Goal: Task Accomplishment & Management: Use online tool/utility

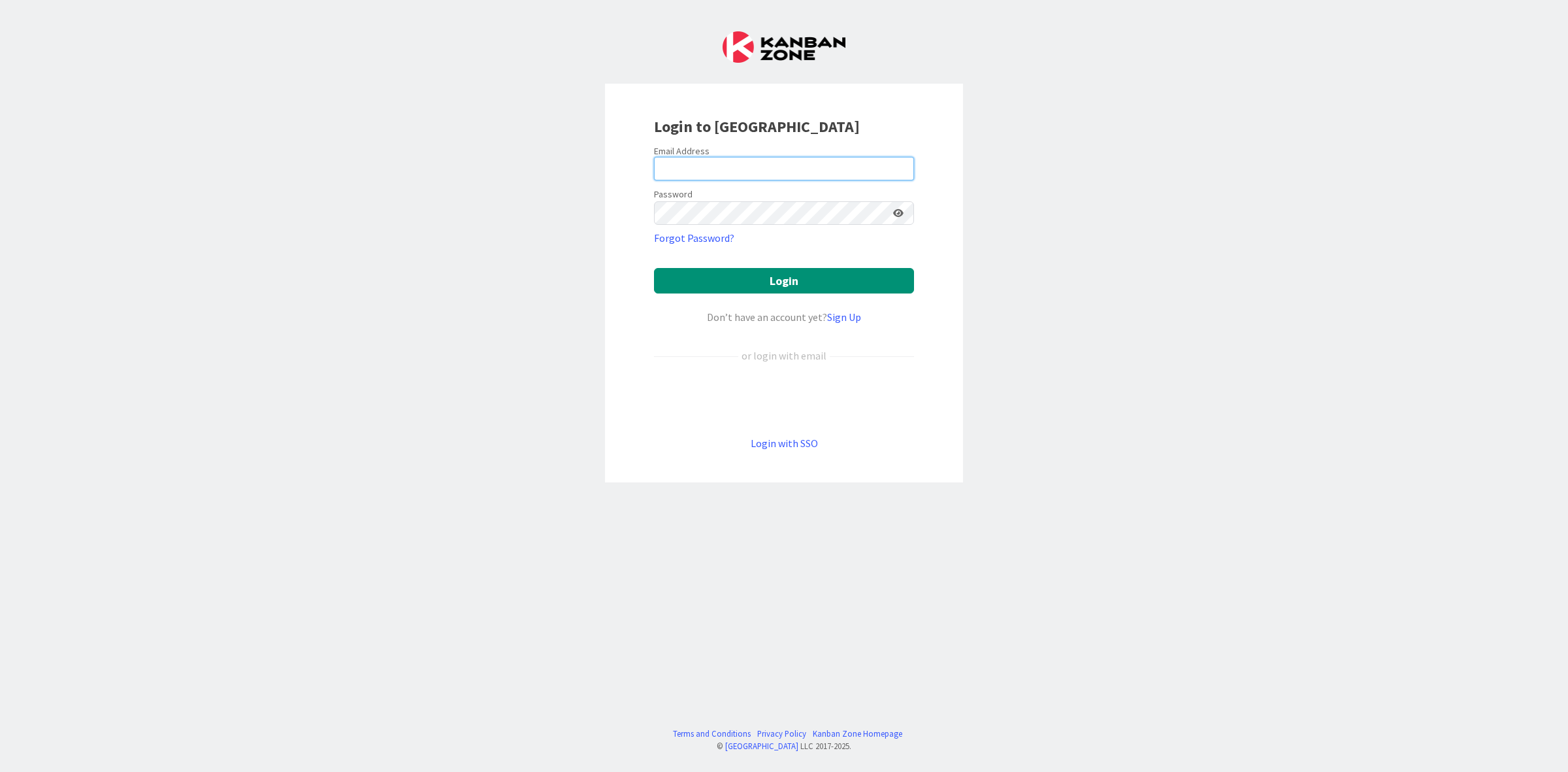
type input "[PERSON_NAME][EMAIL_ADDRESS][PERSON_NAME][DOMAIN_NAME]"
click at [779, 279] on button "Login" at bounding box center [784, 281] width 260 height 26
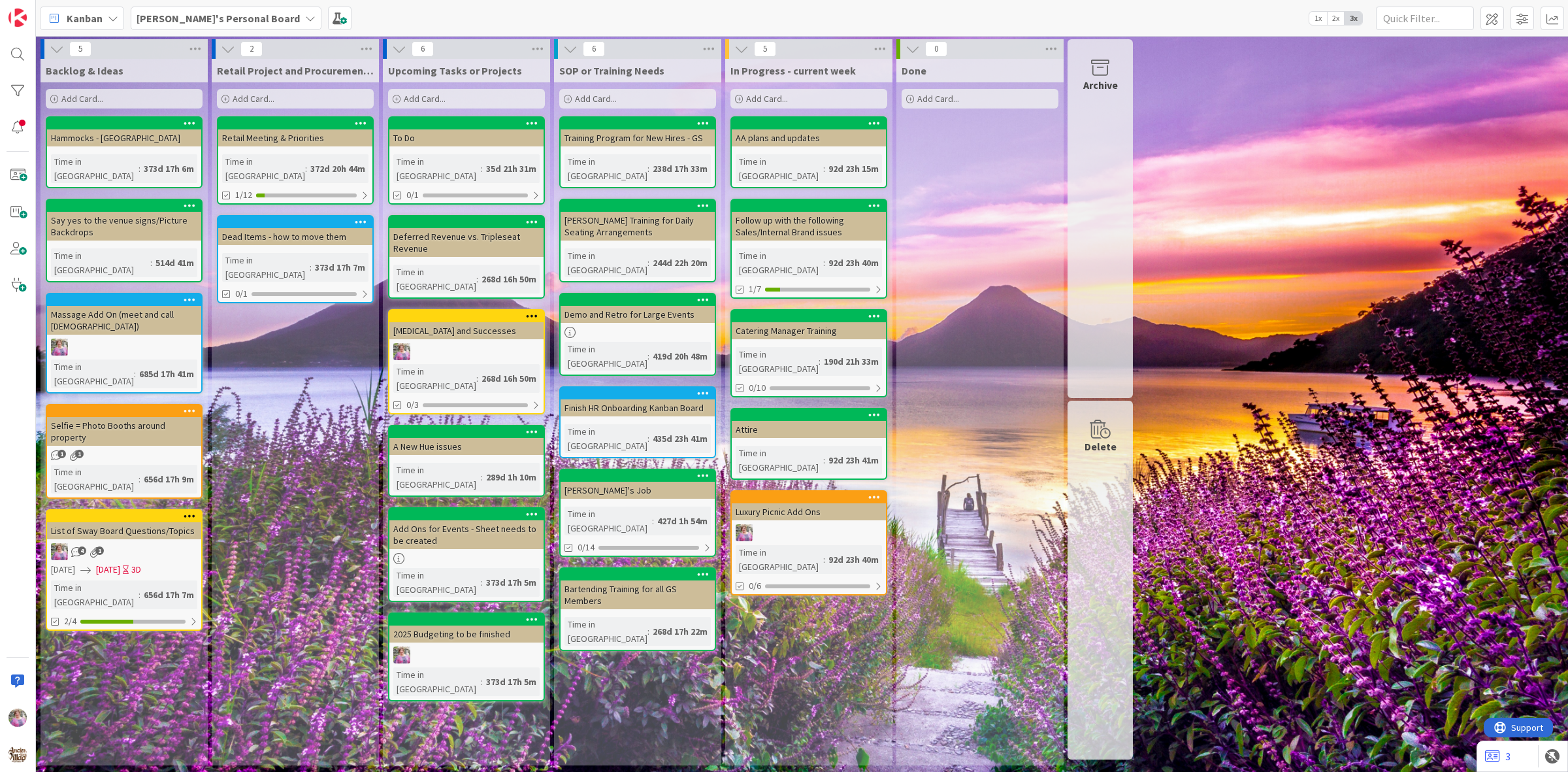
click at [194, 7] on div "[PERSON_NAME]'s Personal Board" at bounding box center [226, 18] width 191 height 23
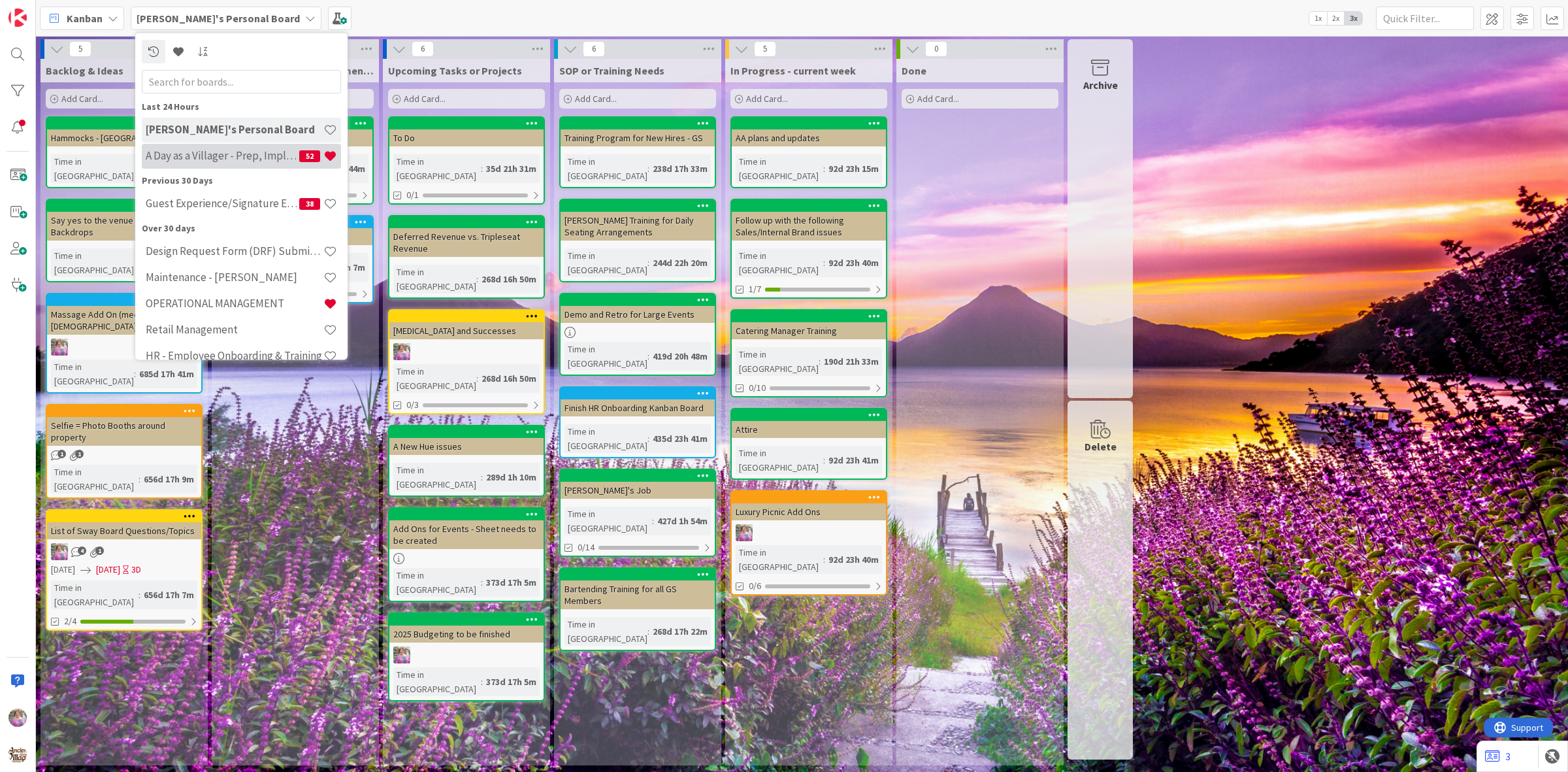
click at [214, 167] on div "A Day as a Villager - Prep, Implement and Execute 52" at bounding box center [241, 155] width 200 height 25
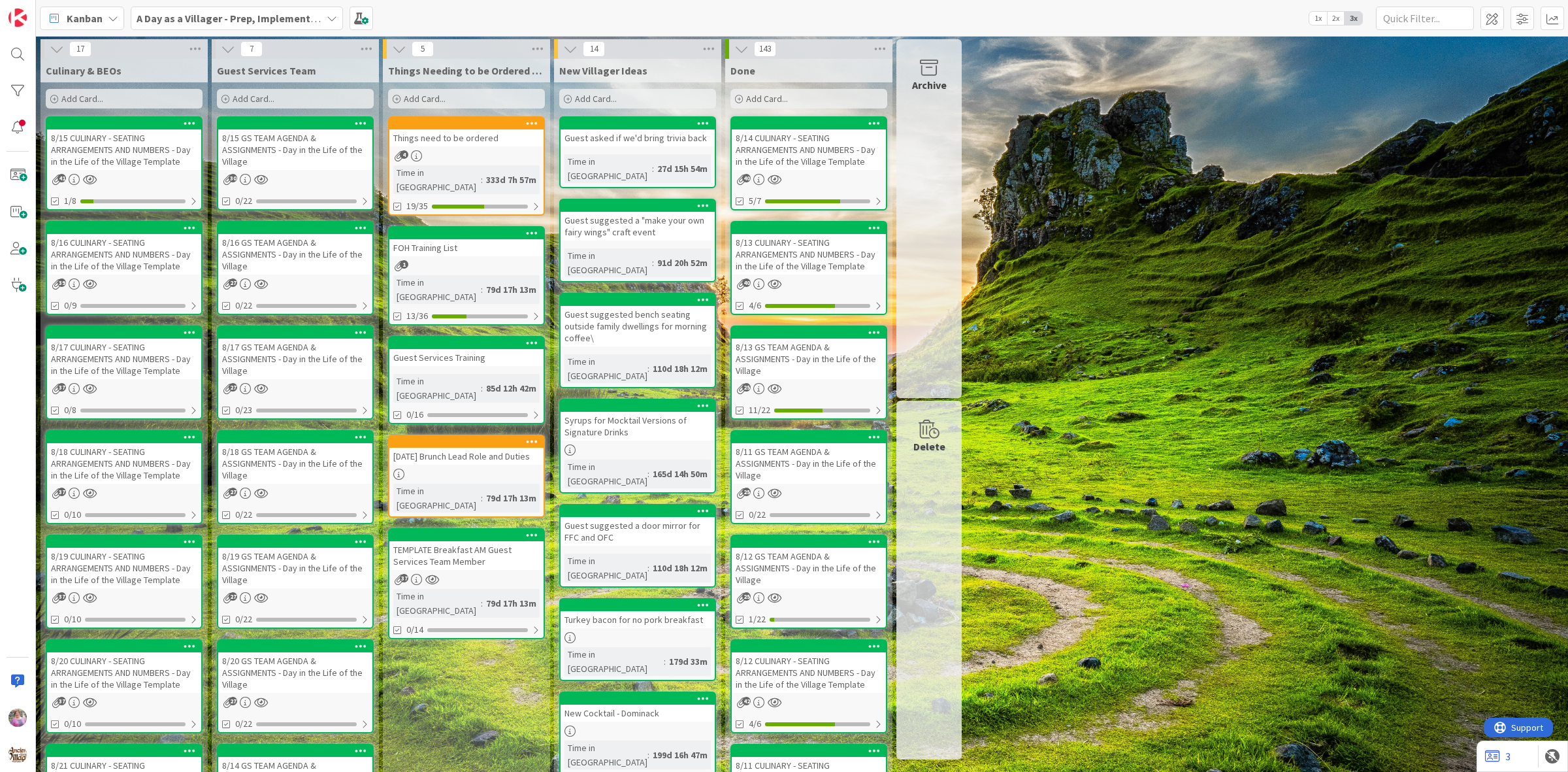
click at [450, 138] on div "Things need to be ordered" at bounding box center [467, 138] width 154 height 17
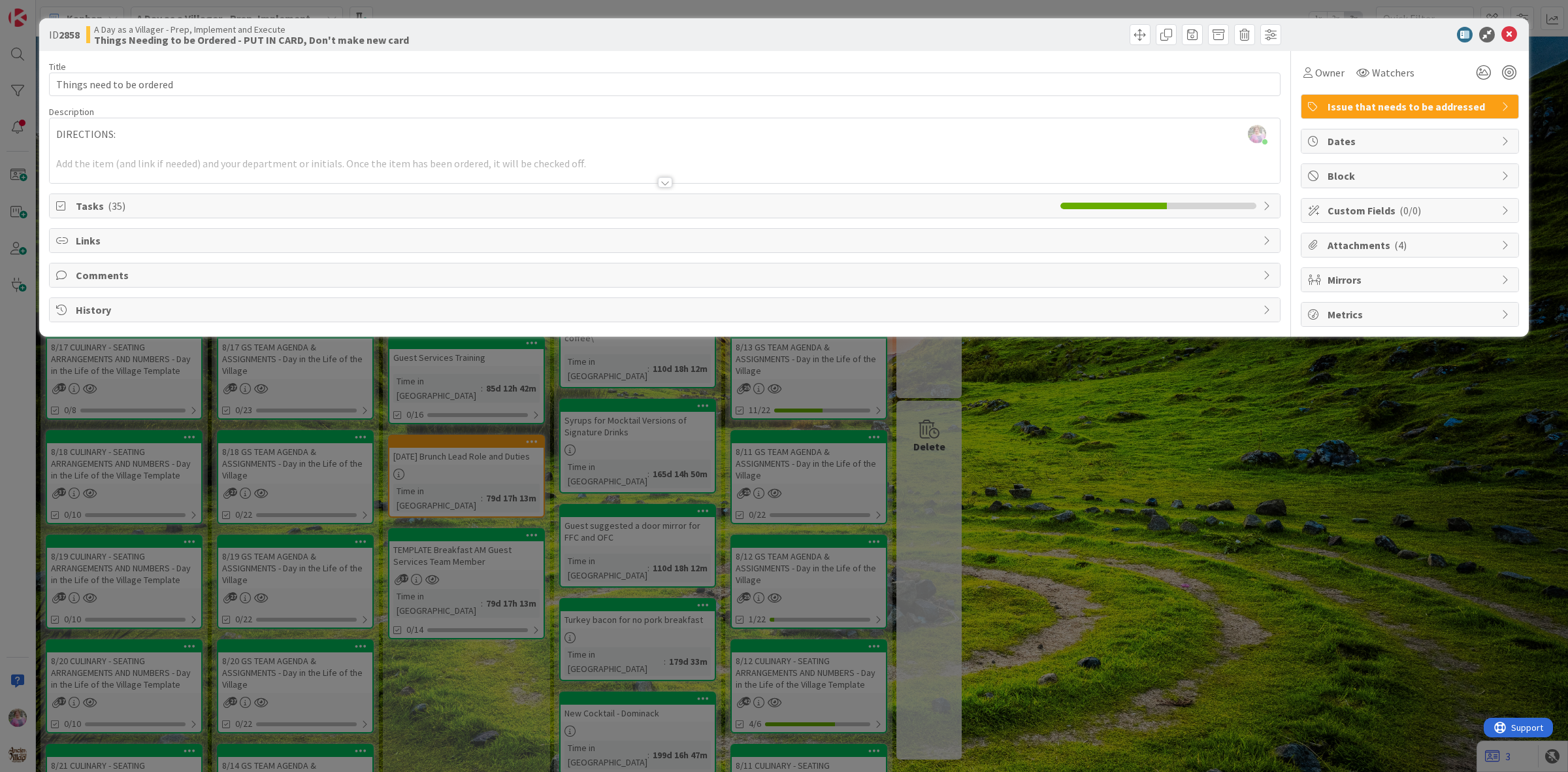
click at [400, 205] on span "Tasks ( 35 )" at bounding box center [564, 206] width 978 height 15
